Goal: Complete application form: Complete application form

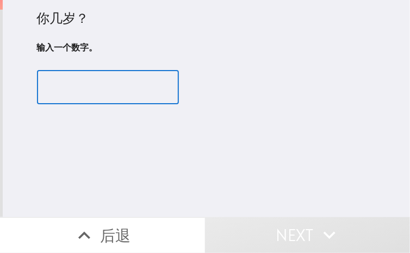
click at [87, 86] on input "number" at bounding box center [108, 88] width 142 height 34
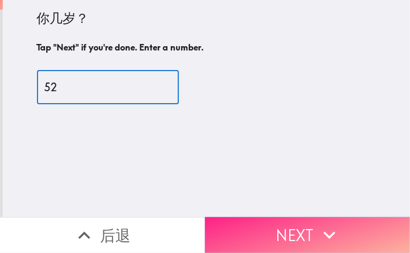
type input "52"
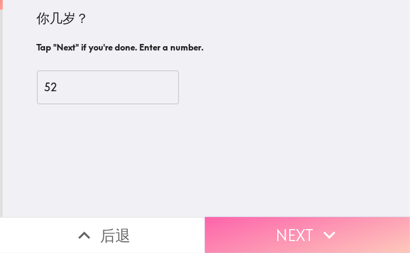
click at [268, 231] on button "Next" at bounding box center [307, 236] width 205 height 36
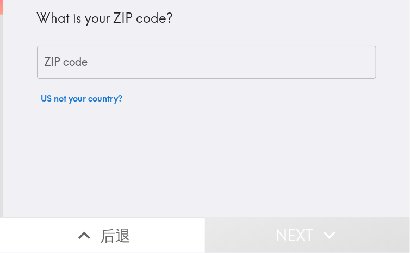
click at [126, 67] on input "ZIP code" at bounding box center [206, 63] width 339 height 34
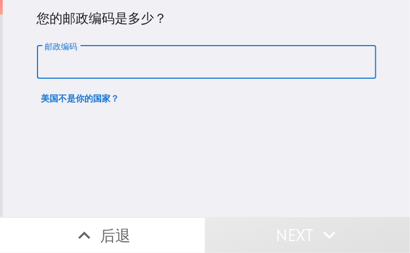
click at [103, 72] on input "邮政编码" at bounding box center [206, 63] width 339 height 34
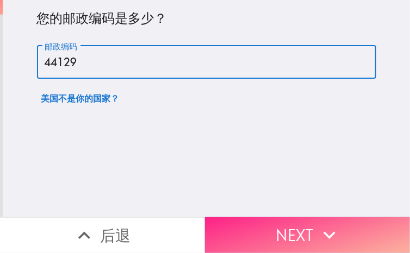
type input "44129"
click at [313, 227] on button "Next" at bounding box center [307, 236] width 205 height 36
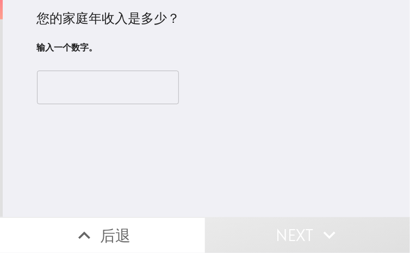
click at [103, 96] on input "number" at bounding box center [108, 88] width 142 height 34
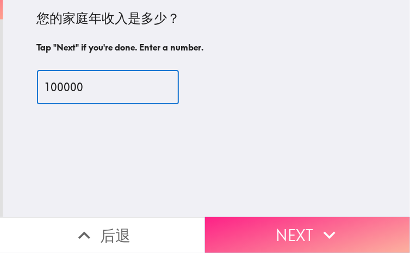
type input "100000"
click at [297, 228] on button "Next" at bounding box center [307, 236] width 205 height 36
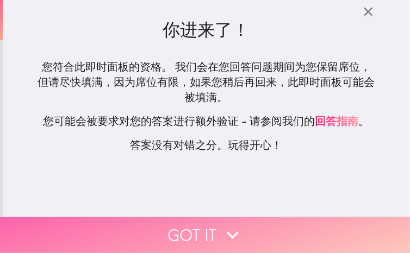
click at [245, 226] on button "Got it" at bounding box center [205, 236] width 410 height 36
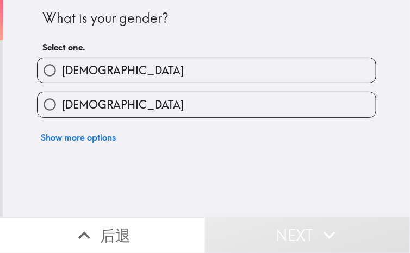
click at [136, 73] on label "Male" at bounding box center [207, 70] width 338 height 24
click at [62, 73] on input "Male" at bounding box center [50, 70] width 24 height 24
radio input "true"
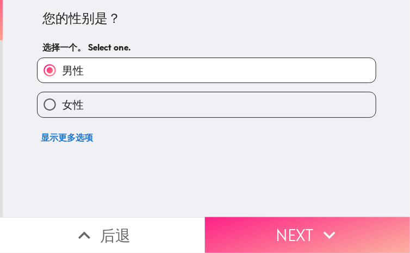
click at [276, 225] on button "Next" at bounding box center [307, 236] width 205 height 36
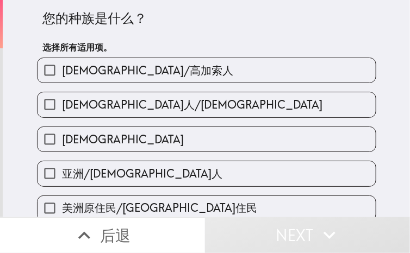
click at [263, 67] on label "白人/高加索人" at bounding box center [207, 70] width 338 height 24
click at [62, 67] on input "白人/高加索人" at bounding box center [50, 70] width 24 height 24
checkbox input "true"
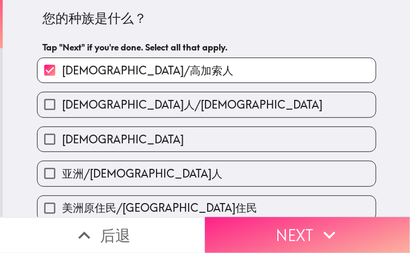
click at [348, 233] on button "Next" at bounding box center [307, 236] width 205 height 36
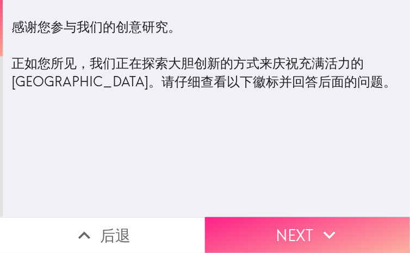
click at [309, 231] on button "Next" at bounding box center [307, 236] width 205 height 36
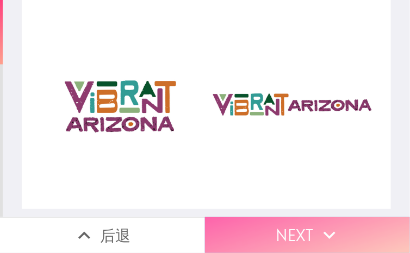
click at [319, 237] on icon "button" at bounding box center [330, 235] width 24 height 24
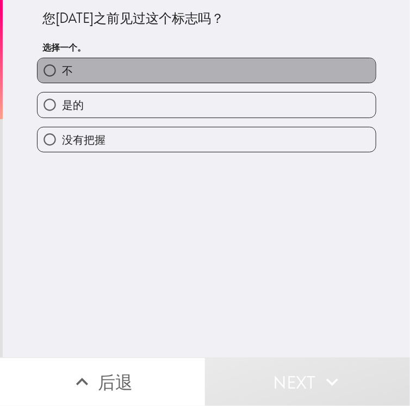
click at [213, 76] on label "不" at bounding box center [207, 70] width 338 height 24
click at [62, 76] on input "不" at bounding box center [50, 70] width 24 height 24
radio input "true"
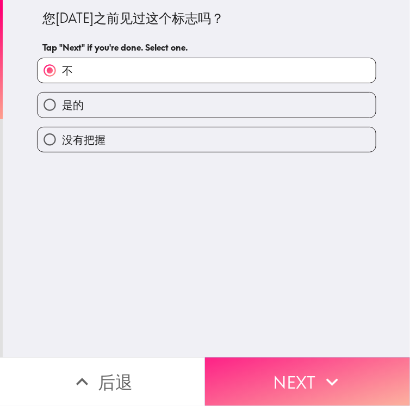
click at [286, 253] on button "Next" at bounding box center [307, 381] width 205 height 48
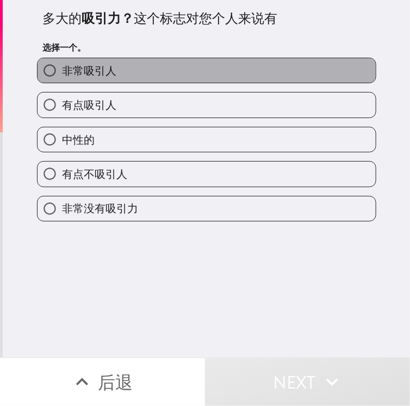
click at [153, 77] on label "非常吸引人" at bounding box center [207, 70] width 338 height 24
click at [62, 77] on input "非常吸引人" at bounding box center [50, 70] width 24 height 24
radio input "true"
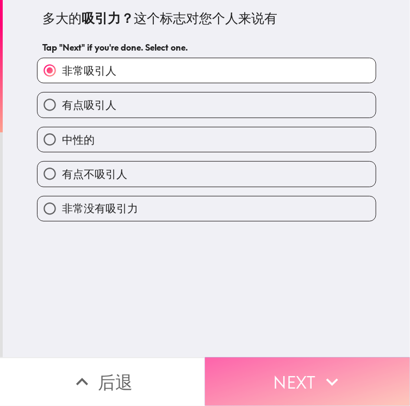
click at [277, 253] on button "Next" at bounding box center [307, 381] width 205 height 48
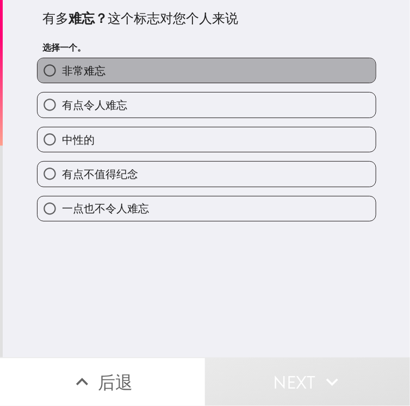
click at [66, 73] on span "非常难忘" at bounding box center [84, 70] width 44 height 15
click at [62, 73] on input "非常难忘" at bounding box center [50, 70] width 24 height 24
radio input "true"
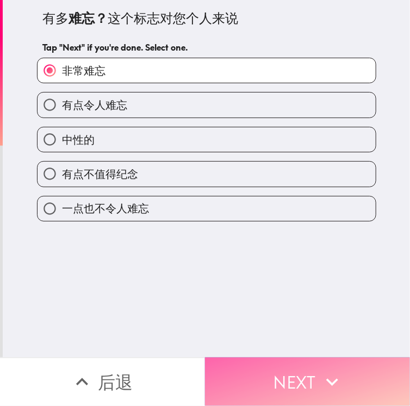
click at [299, 253] on button "Next" at bounding box center [307, 381] width 205 height 48
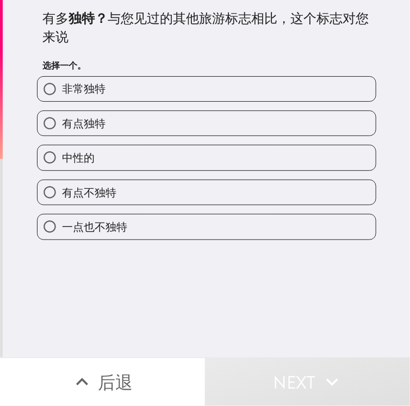
click at [299, 102] on div "有点独特" at bounding box center [202, 119] width 348 height 34
click at [192, 94] on label "非常独特" at bounding box center [207, 89] width 338 height 24
click at [62, 94] on input "非常独特" at bounding box center [50, 89] width 24 height 24
radio input "true"
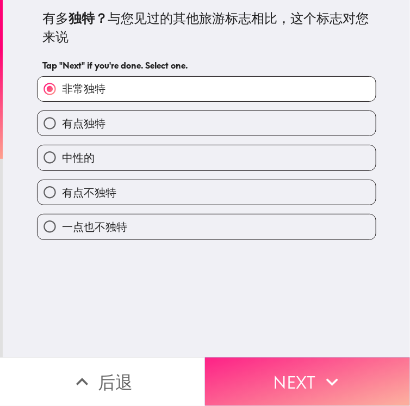
click at [296, 253] on button "Next" at bounding box center [307, 381] width 205 height 48
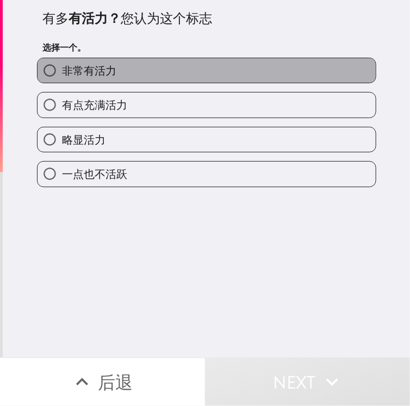
click at [92, 68] on span "非常有活力" at bounding box center [89, 70] width 54 height 15
click at [62, 68] on input "非常有活力" at bounding box center [50, 70] width 24 height 24
radio input "true"
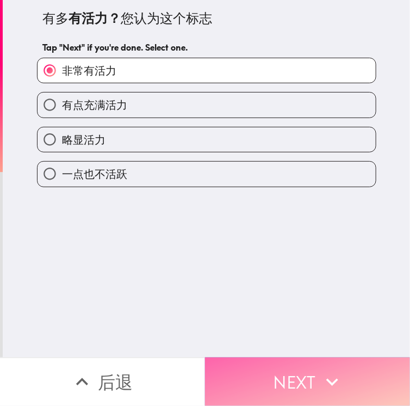
click at [307, 253] on button "Next" at bounding box center [307, 381] width 205 height 48
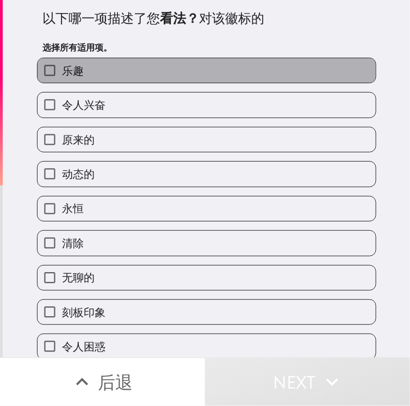
click at [136, 66] on label "乐趣" at bounding box center [207, 70] width 338 height 24
click at [62, 66] on input "乐趣" at bounding box center [50, 70] width 24 height 24
checkbox input "true"
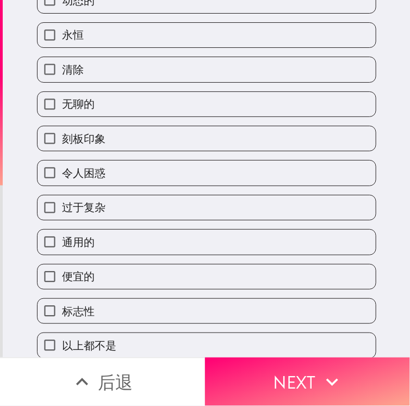
scroll to position [179, 0]
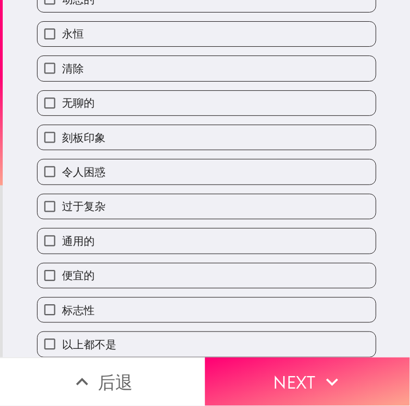
click at [221, 253] on label "标志性" at bounding box center [207, 309] width 338 height 24
click at [62, 253] on input "标志性" at bounding box center [50, 309] width 24 height 24
checkbox input "true"
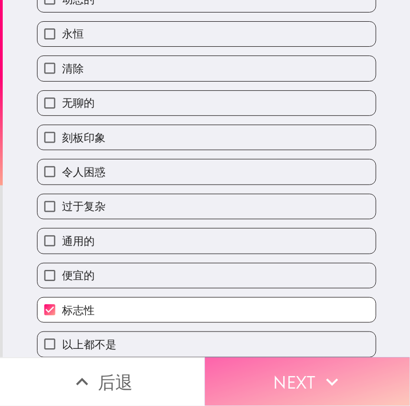
click at [310, 253] on button "Next" at bounding box center [307, 381] width 205 height 48
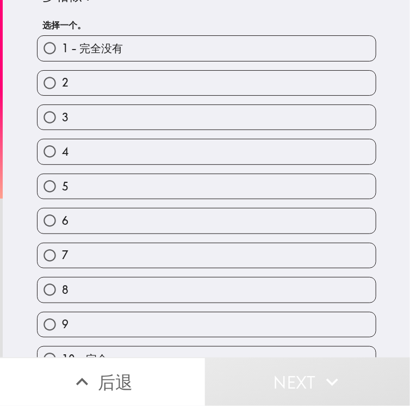
scroll to position [60, 0]
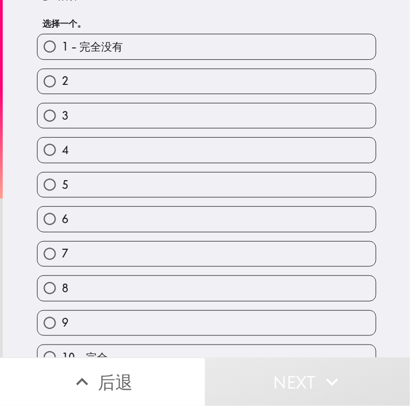
click at [195, 253] on label "8" at bounding box center [207, 288] width 338 height 24
click at [62, 253] on input "8" at bounding box center [50, 288] width 24 height 24
radio input "true"
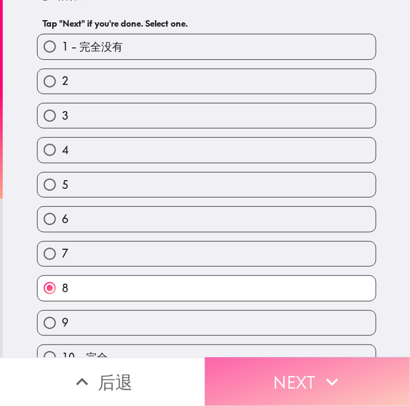
click at [299, 253] on button "Next" at bounding box center [307, 381] width 205 height 48
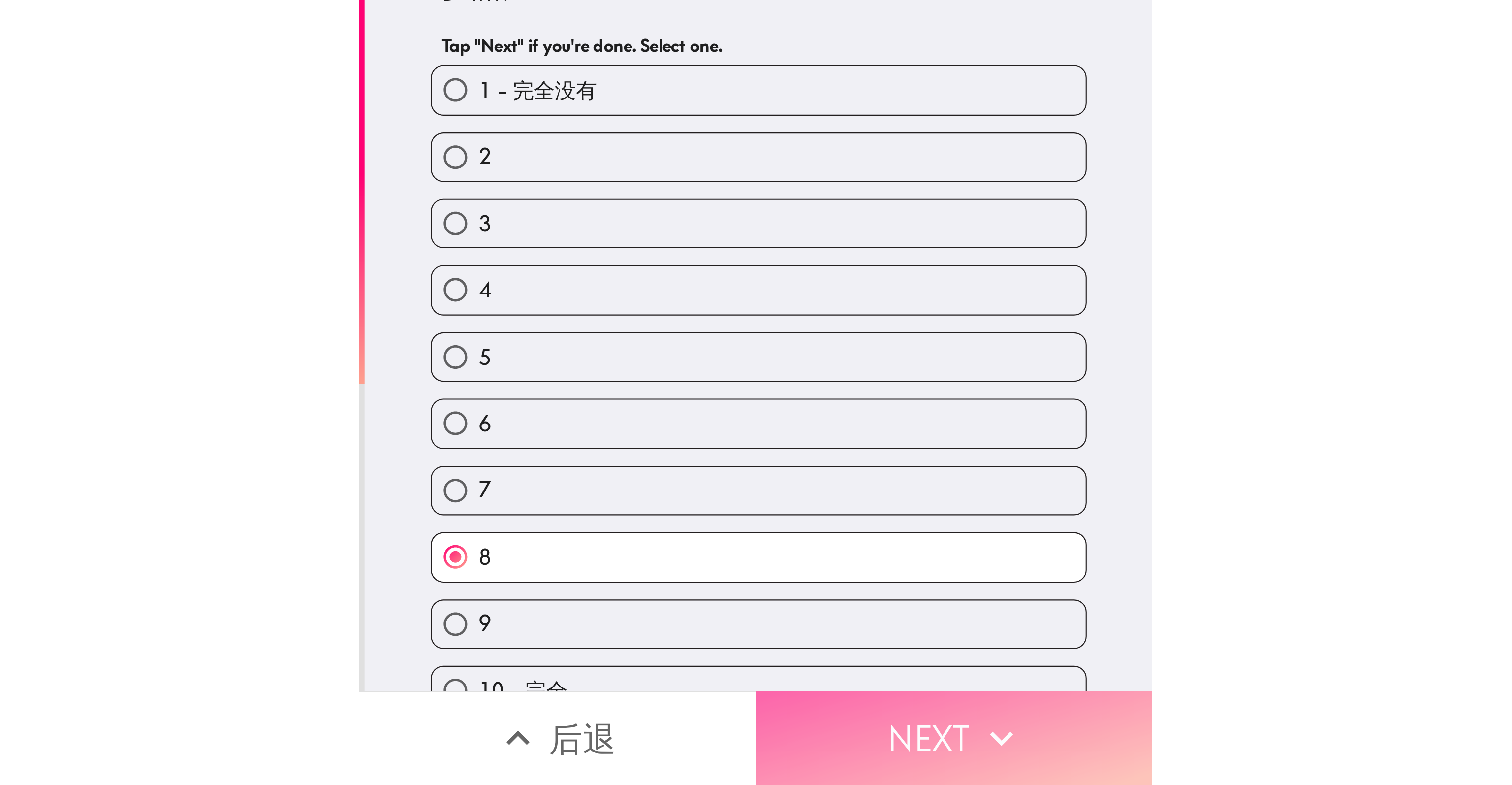
scroll to position [0, 0]
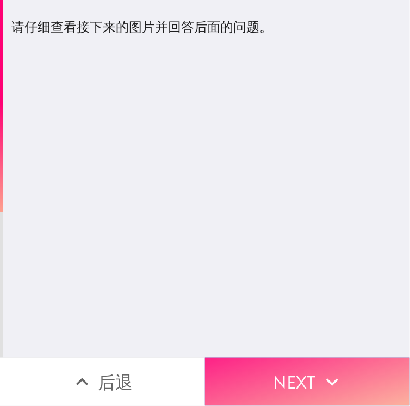
click at [332, 253] on button "Next" at bounding box center [307, 381] width 205 height 48
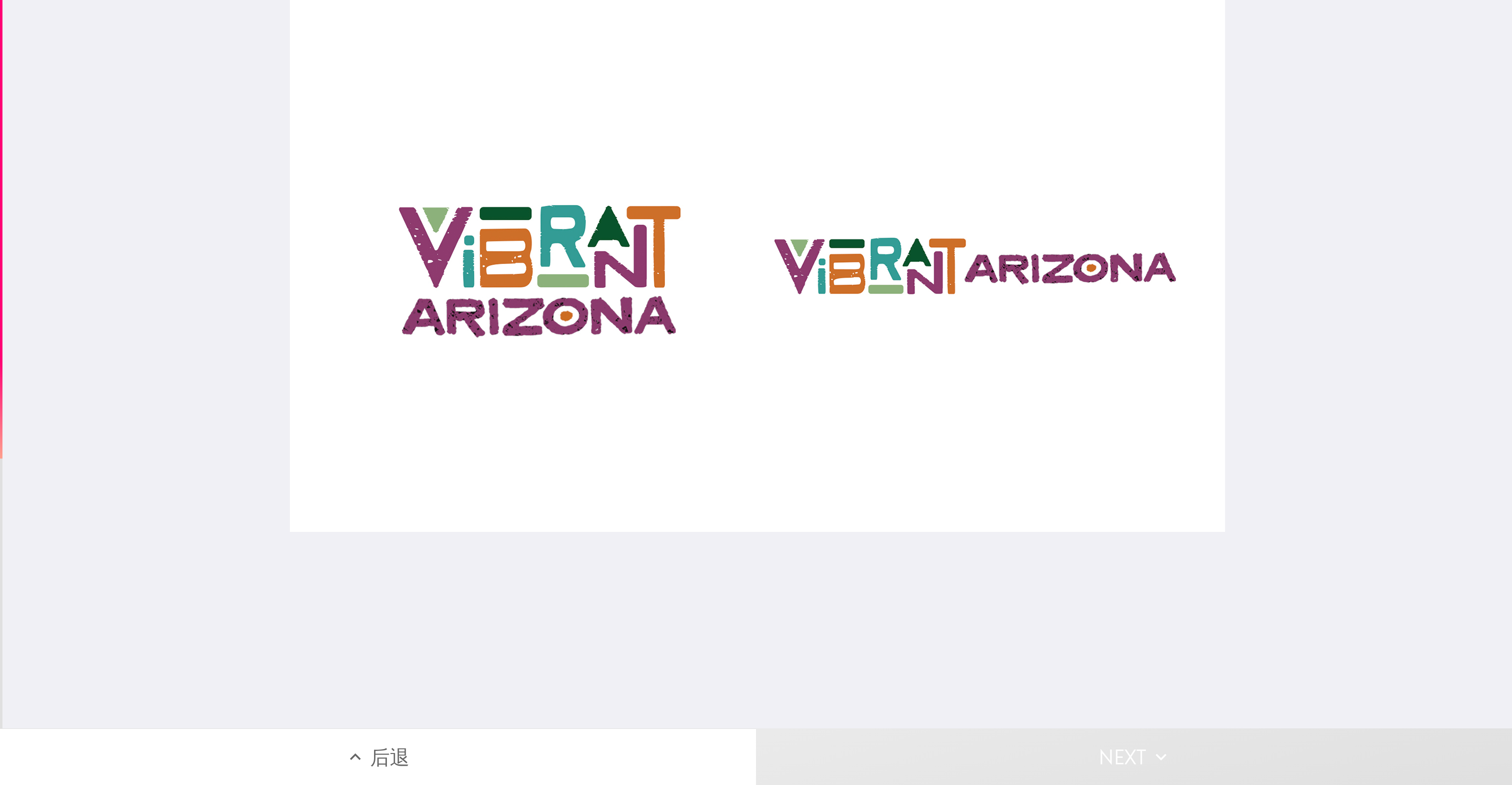
click at [370, 229] on div at bounding box center [757, 265] width 935 height 531
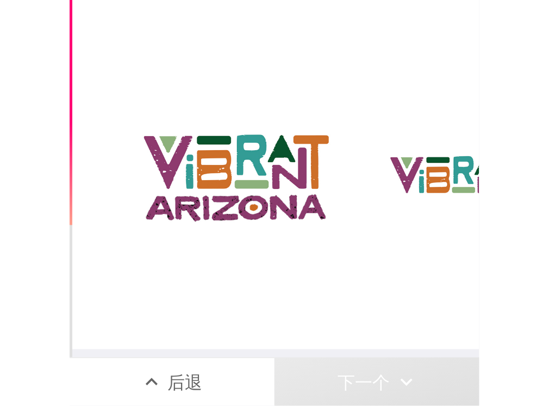
scroll to position [8, 0]
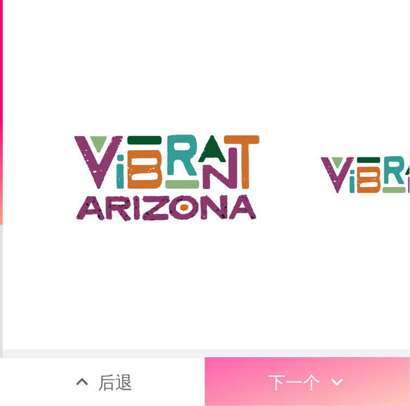
click at [345, 374] on button "下一个" at bounding box center [307, 381] width 205 height 48
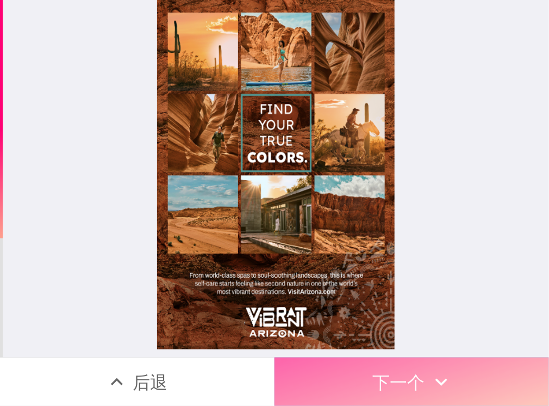
click at [408, 362] on button "下一个" at bounding box center [412, 381] width 275 height 48
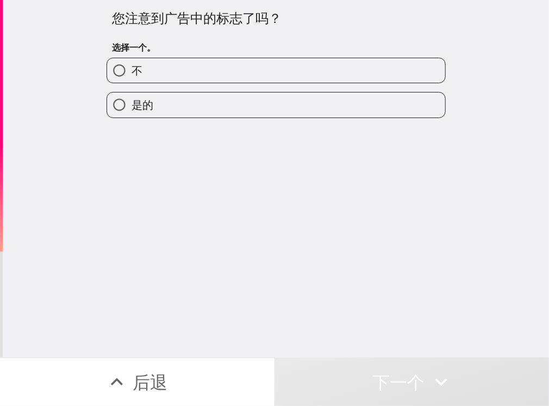
click at [250, 101] on label "是的" at bounding box center [276, 104] width 338 height 24
click at [132, 101] on input "是的" at bounding box center [119, 104] width 24 height 24
radio input "true"
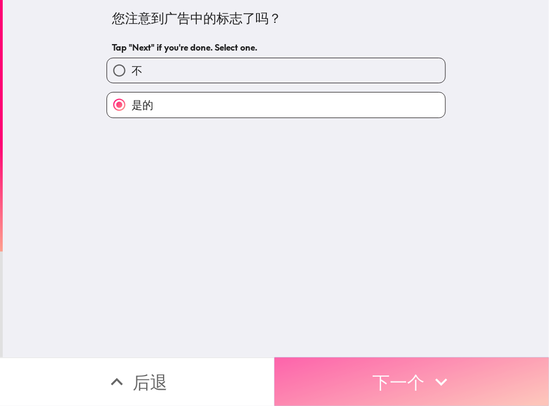
click at [424, 371] on button "下一个" at bounding box center [412, 381] width 275 height 48
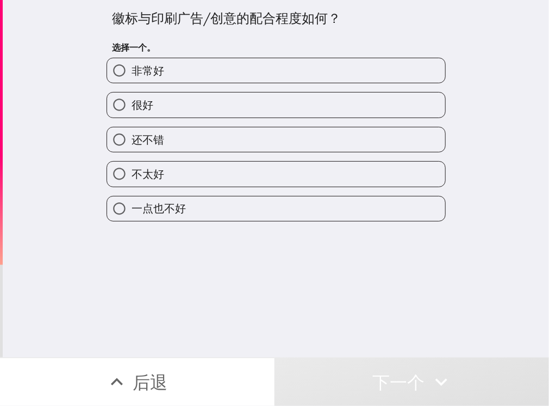
click at [173, 110] on label "很好" at bounding box center [276, 104] width 338 height 24
click at [132, 110] on input "很好" at bounding box center [119, 104] width 24 height 24
radio input "true"
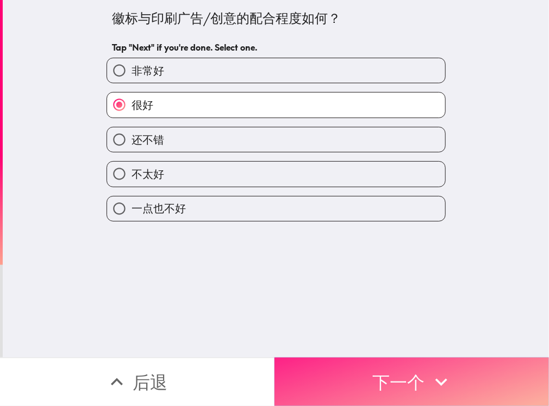
click at [400, 377] on button "下一个" at bounding box center [412, 381] width 275 height 48
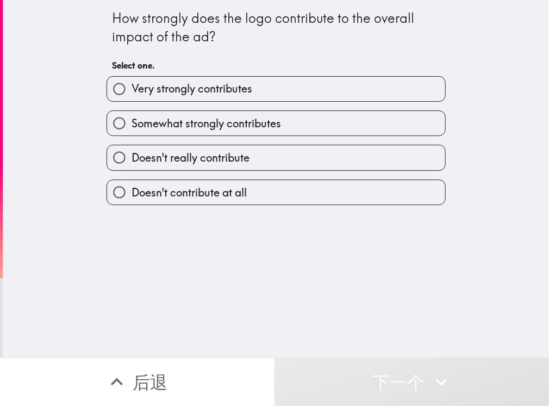
click at [239, 111] on label "Somewhat strongly contributes" at bounding box center [276, 123] width 338 height 24
click at [132, 111] on input "Somewhat strongly contributes" at bounding box center [119, 123] width 24 height 24
radio input "true"
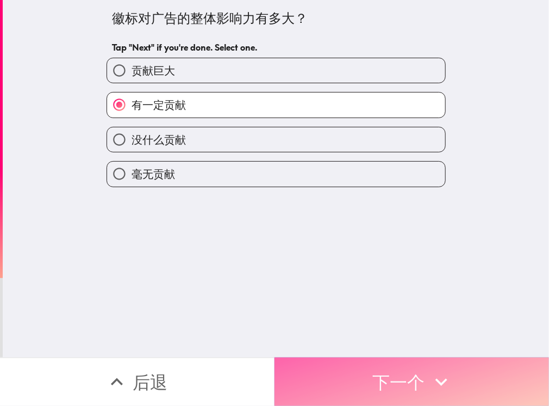
click at [385, 370] on button "下一个" at bounding box center [412, 381] width 275 height 48
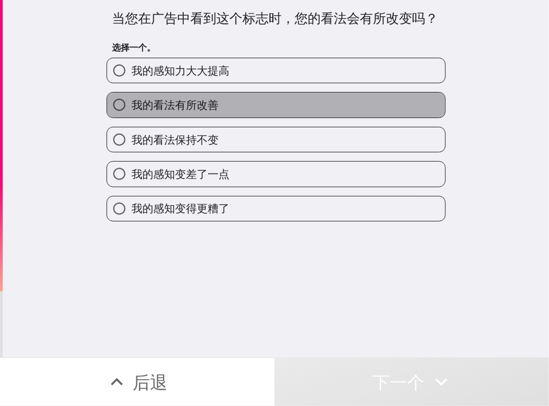
click at [244, 98] on label "我的看法有所改善" at bounding box center [276, 104] width 338 height 24
click at [132, 98] on input "我的看法有所改善" at bounding box center [119, 104] width 24 height 24
radio input "true"
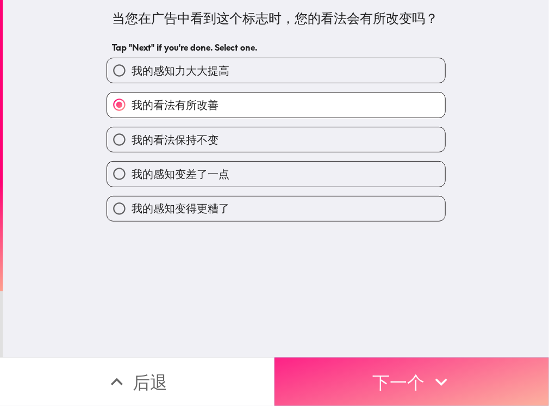
click at [378, 372] on button "下一个" at bounding box center [412, 381] width 275 height 48
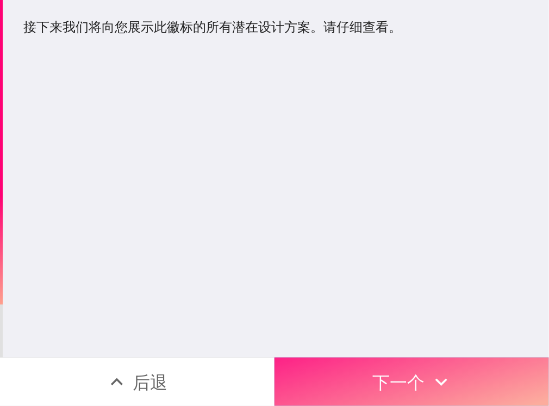
click at [407, 380] on button "下一个" at bounding box center [412, 381] width 275 height 48
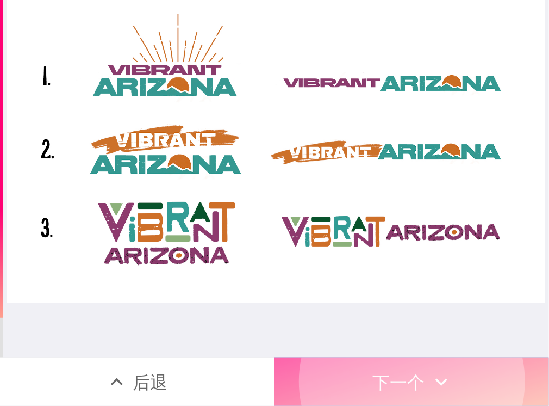
click at [410, 375] on button "下一个" at bounding box center [412, 381] width 275 height 48
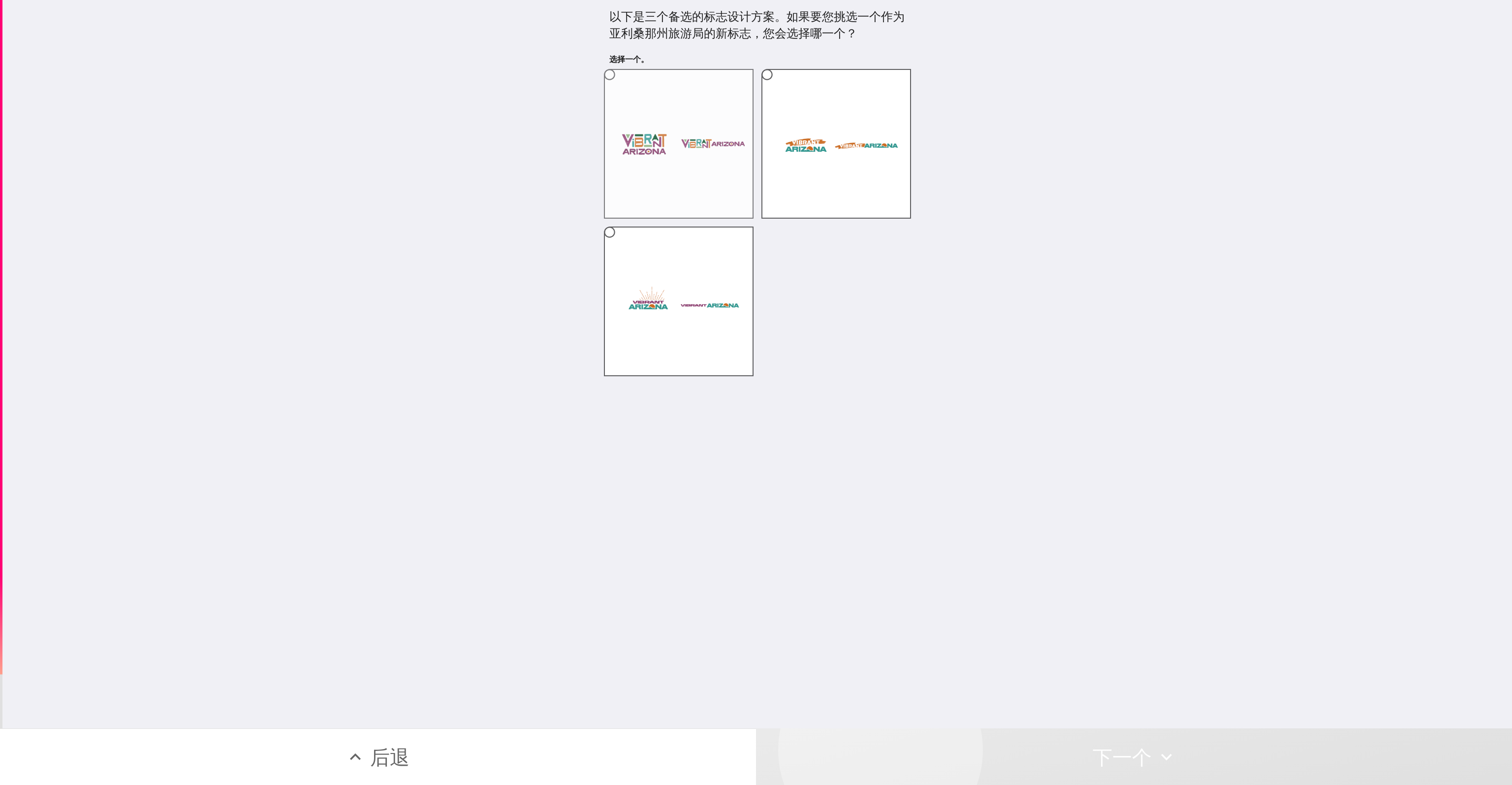
click at [683, 160] on label at bounding box center [678, 143] width 149 height 149
click at [621, 86] on input "radio" at bounding box center [609, 74] width 22 height 22
radio input "true"
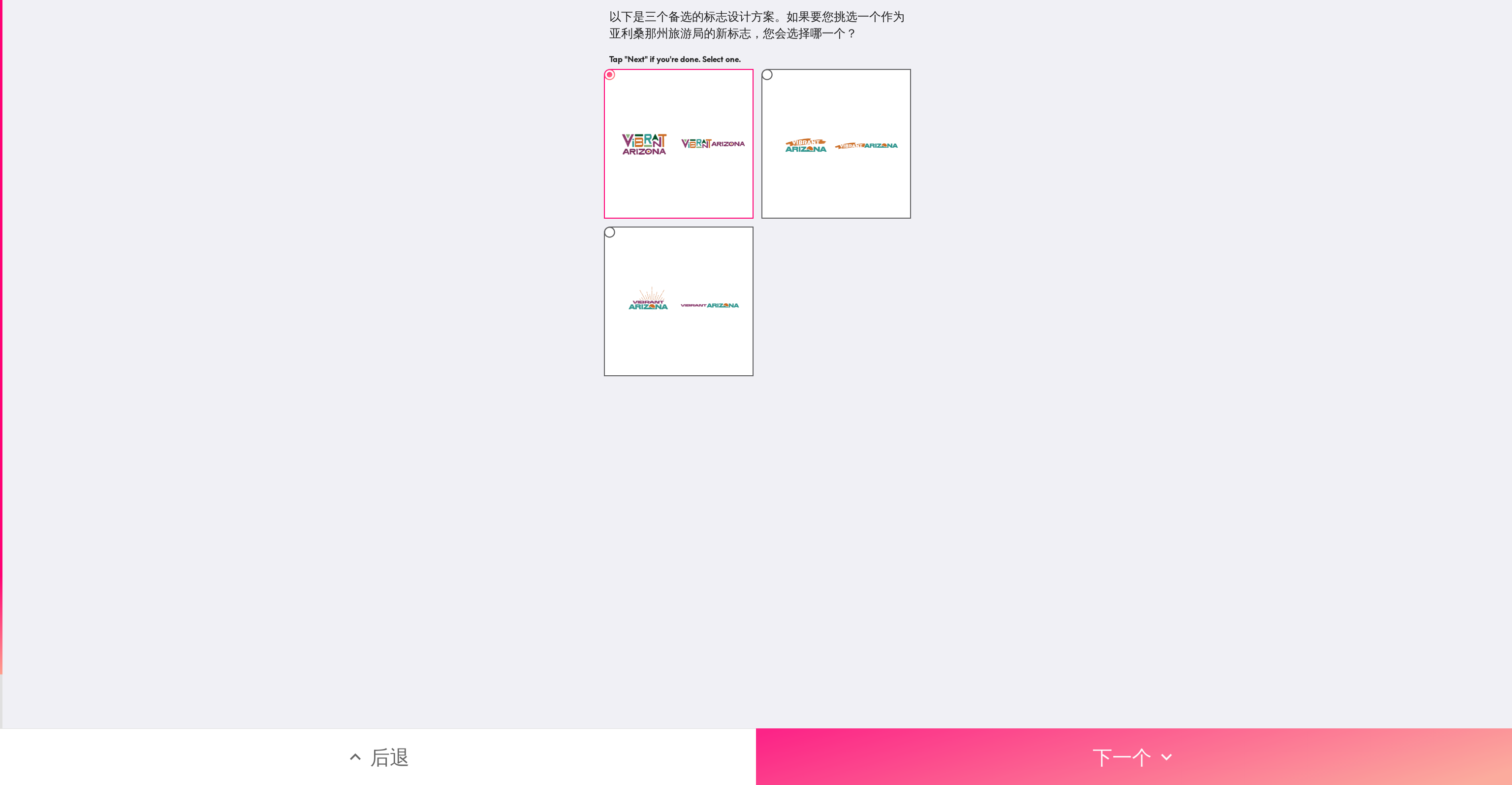
click at [1020, 738] on button "下一个" at bounding box center [1134, 756] width 756 height 57
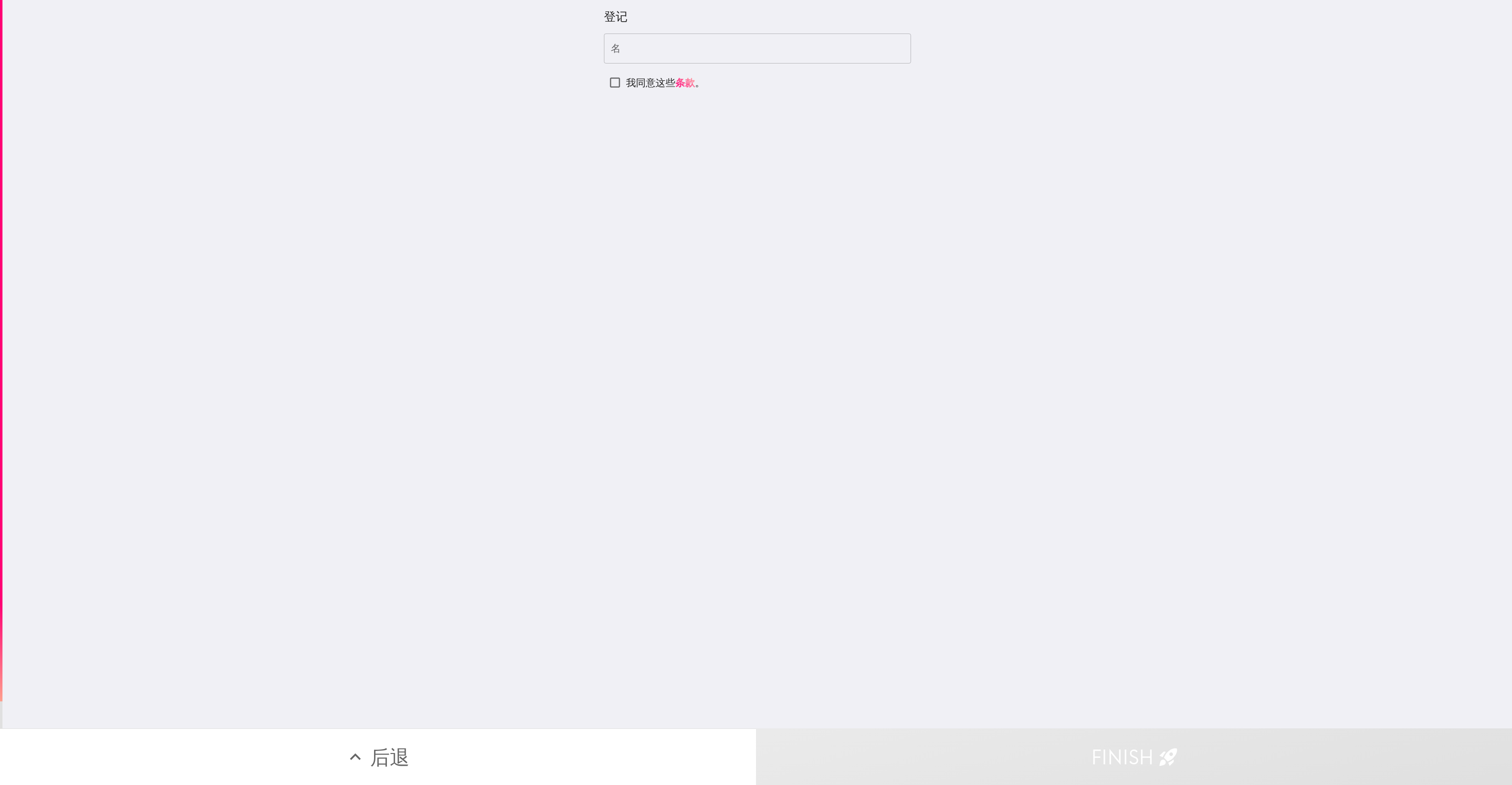
click at [604, 85] on input "我同意这些 条款 。" at bounding box center [615, 82] width 22 height 22
checkbox input "true"
click at [627, 52] on input "名" at bounding box center [757, 49] width 307 height 31
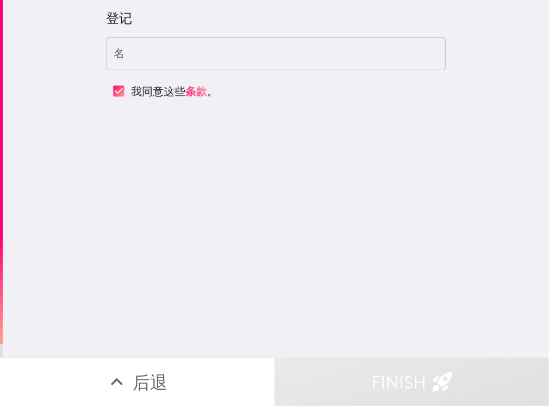
click at [166, 60] on input "名" at bounding box center [276, 54] width 339 height 34
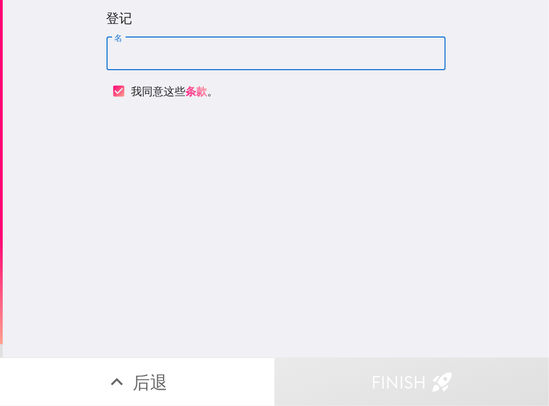
click at [148, 177] on div "登记 名 名 我同意这些 条款 。" at bounding box center [276, 178] width 546 height 357
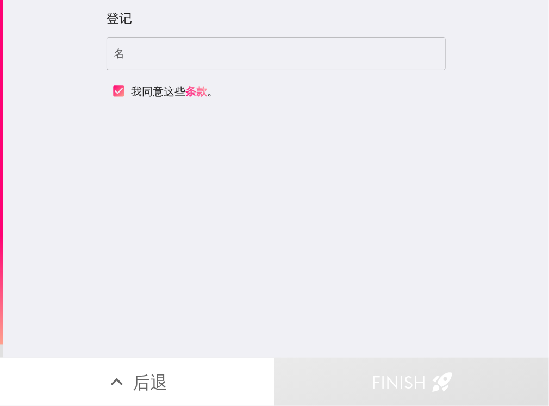
click at [171, 57] on input "名" at bounding box center [276, 54] width 339 height 34
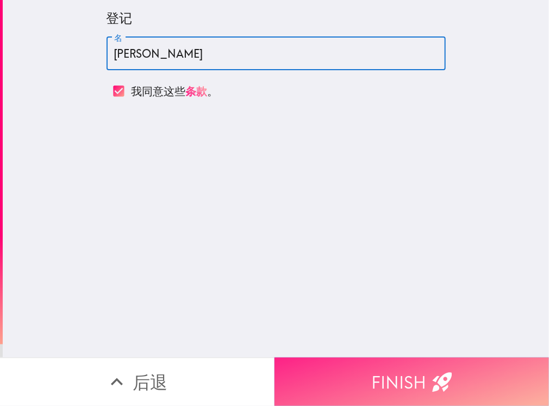
type input "[PERSON_NAME]"
click at [395, 387] on button "Finish" at bounding box center [412, 381] width 275 height 48
